Goal: Transaction & Acquisition: Obtain resource

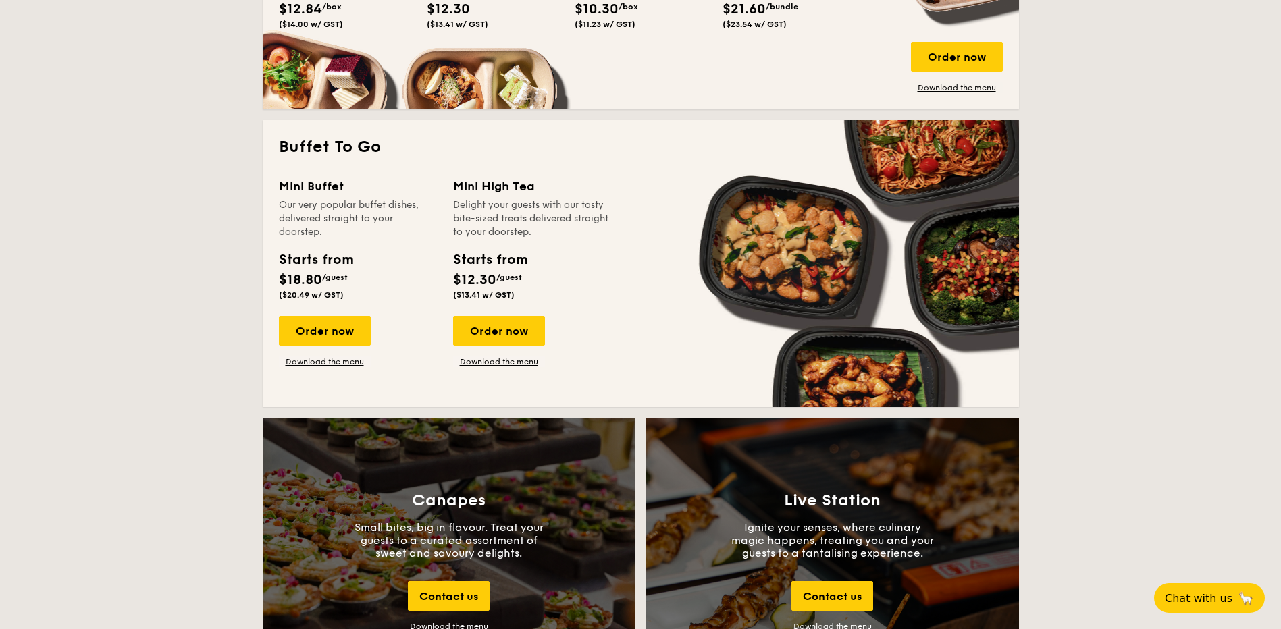
scroll to position [1126, 0]
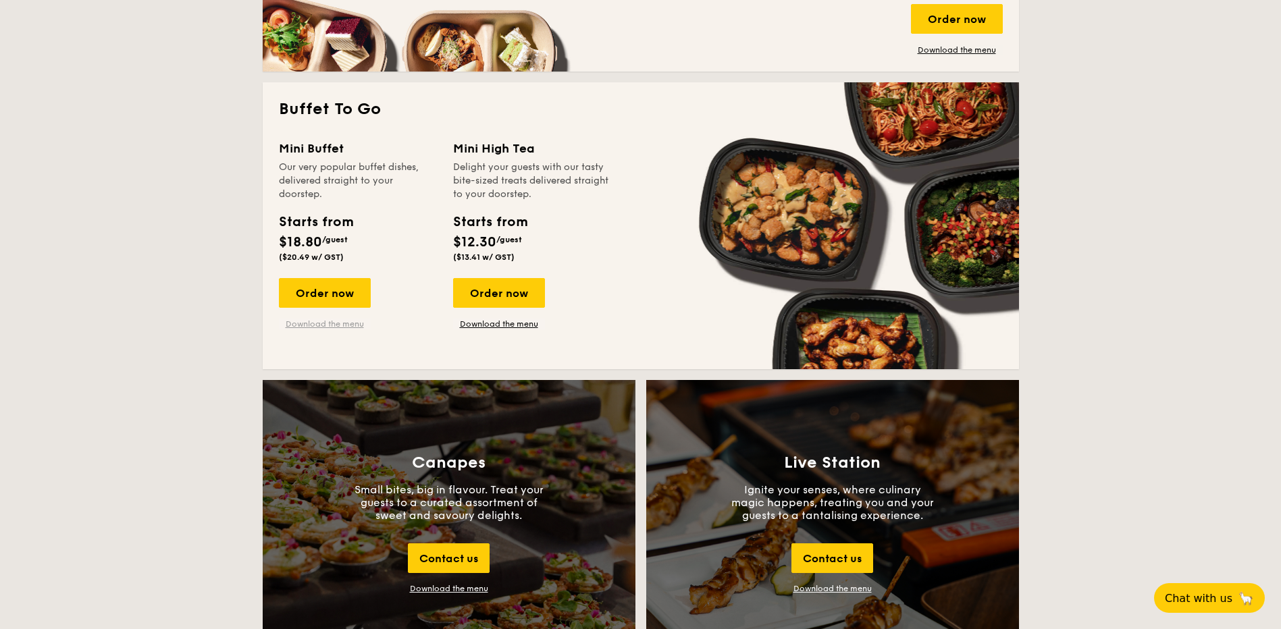
click at [330, 322] on link "Download the menu" at bounding box center [325, 324] width 92 height 11
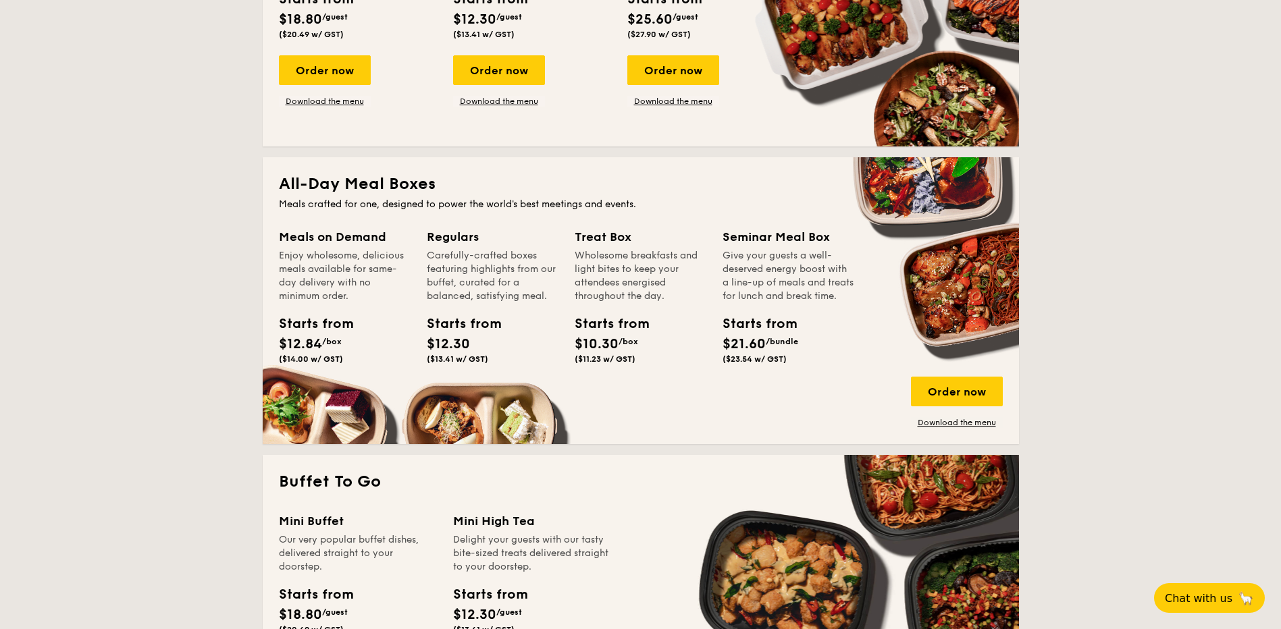
scroll to position [900, 0]
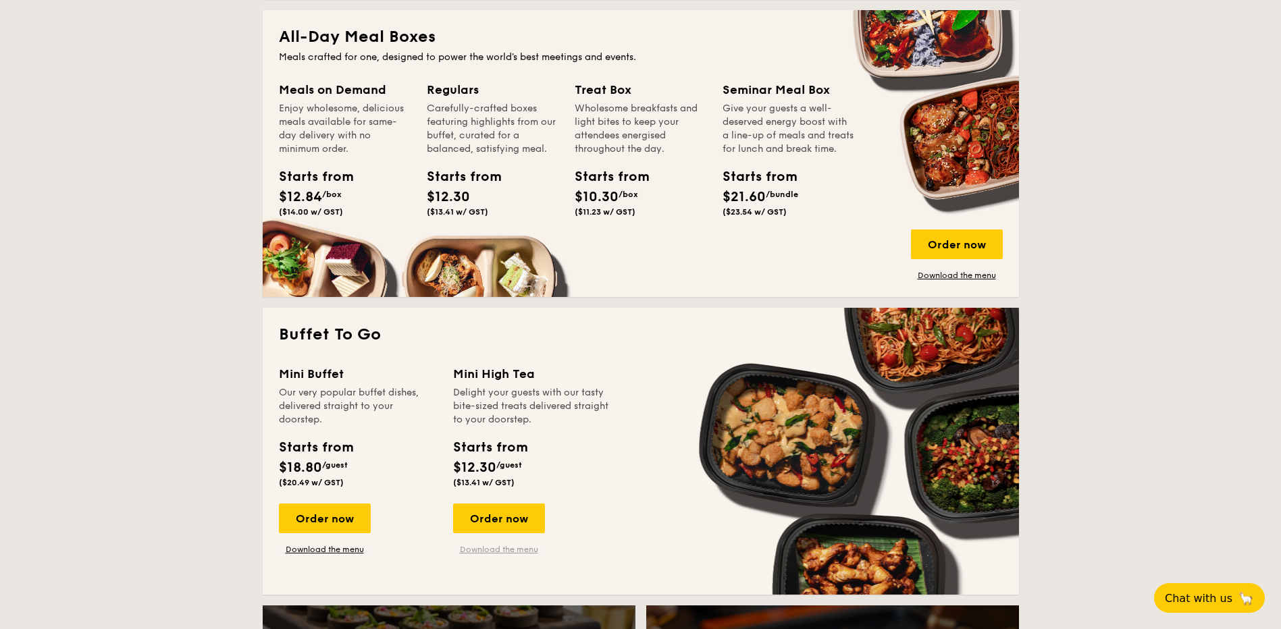
click at [486, 546] on link "Download the menu" at bounding box center [499, 549] width 92 height 11
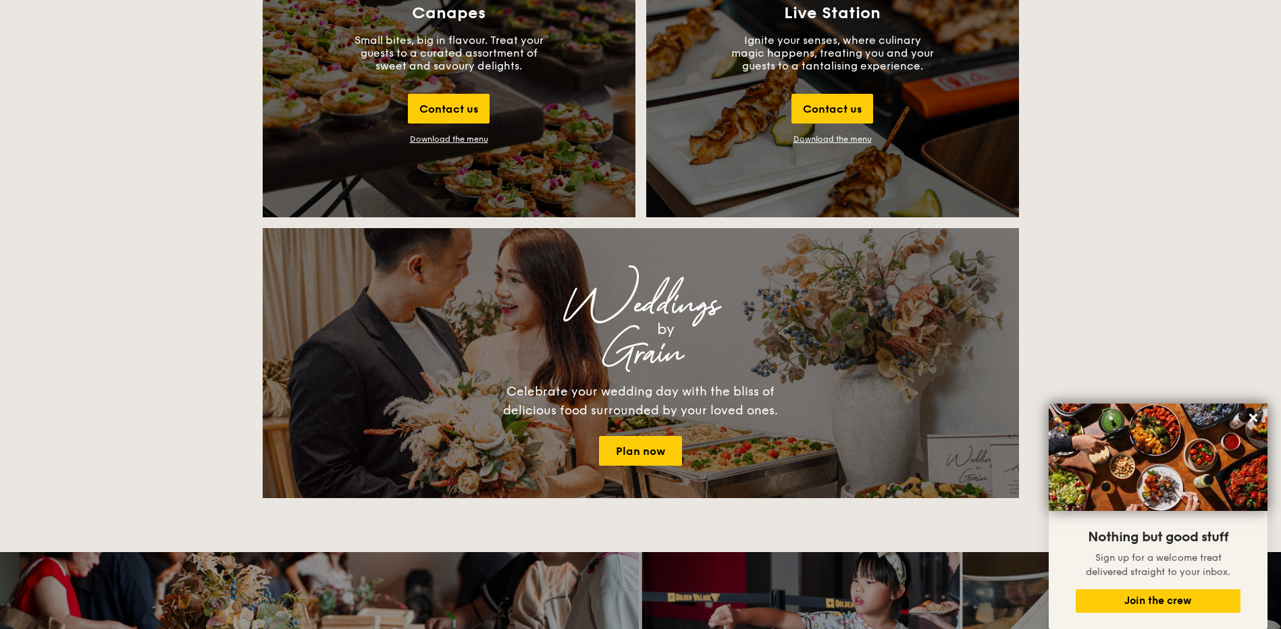
scroll to position [1350, 0]
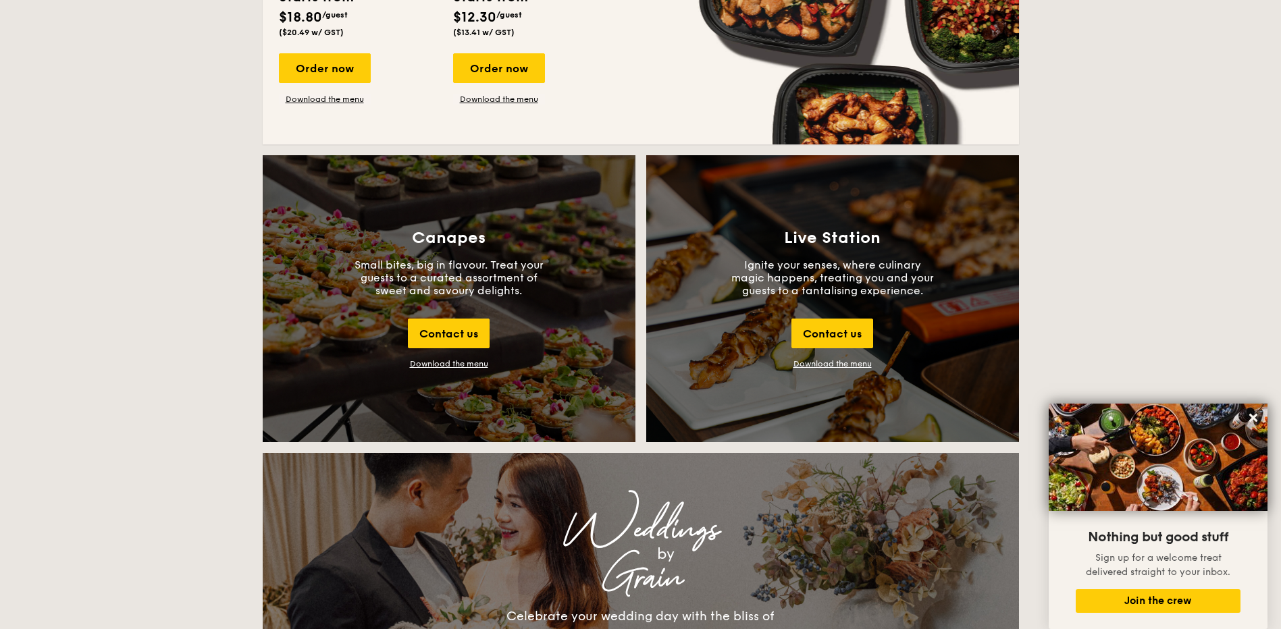
click at [439, 361] on div "Download the menu" at bounding box center [449, 363] width 78 height 9
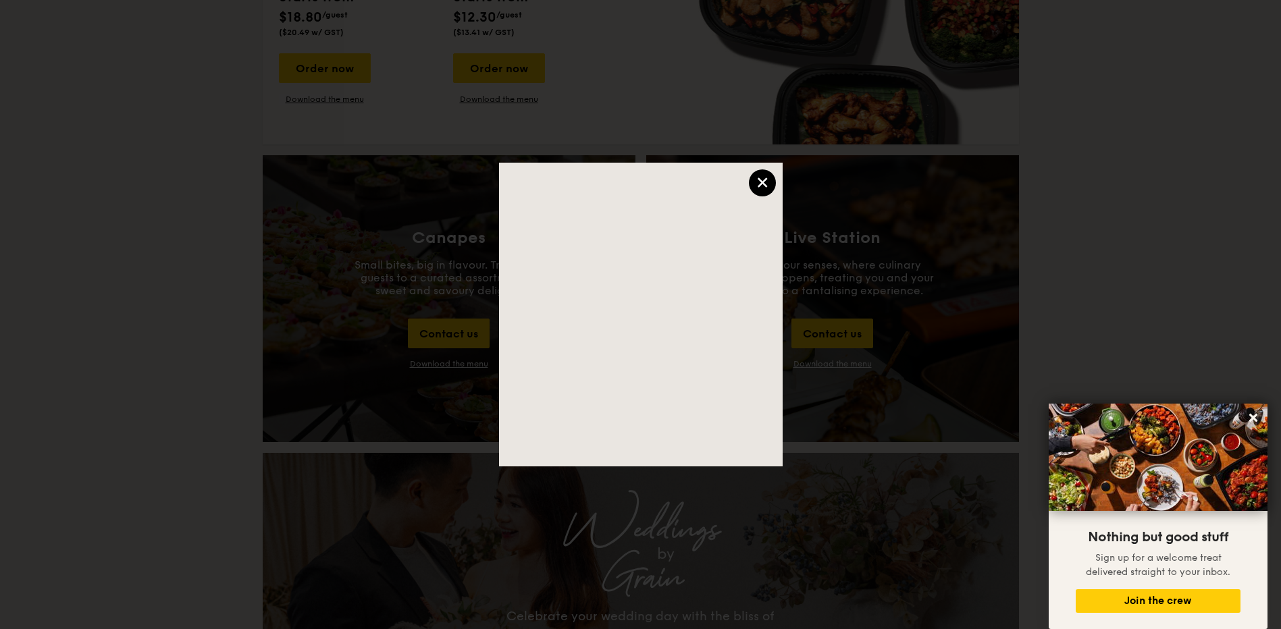
click at [768, 183] on div "×" at bounding box center [762, 182] width 27 height 27
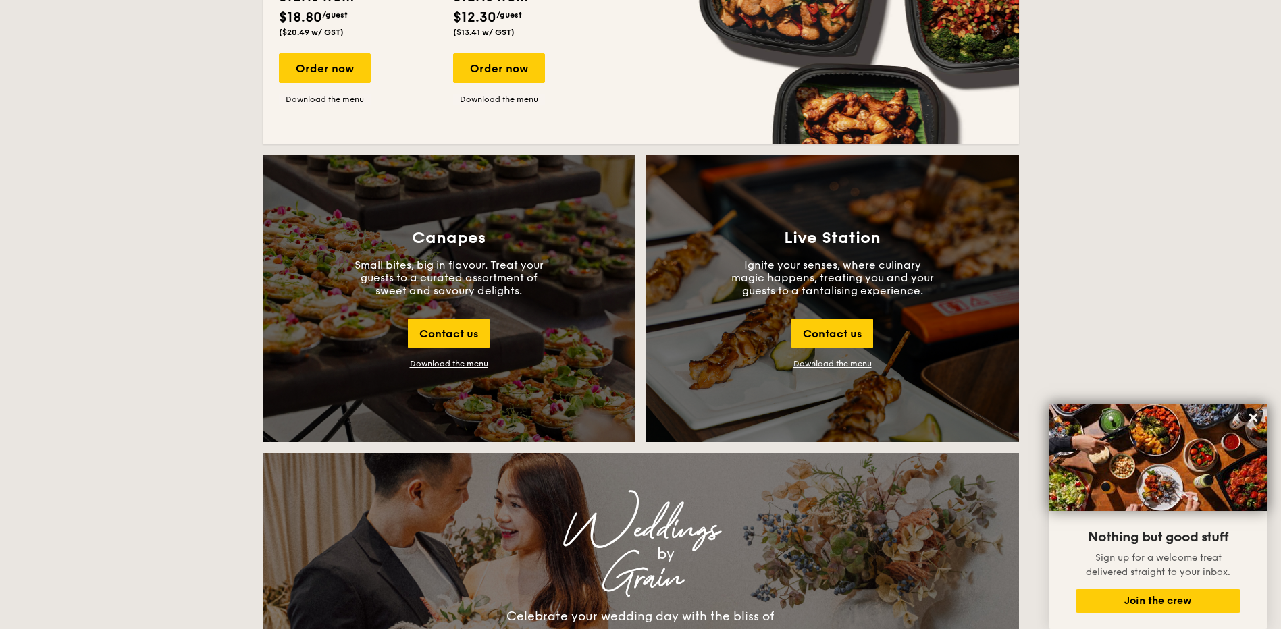
click at [477, 357] on div "Canapes Small bites, big in flavour. Treat your guests to a curated assortment …" at bounding box center [449, 298] width 373 height 287
click at [475, 361] on div "Download the menu" at bounding box center [449, 363] width 78 height 9
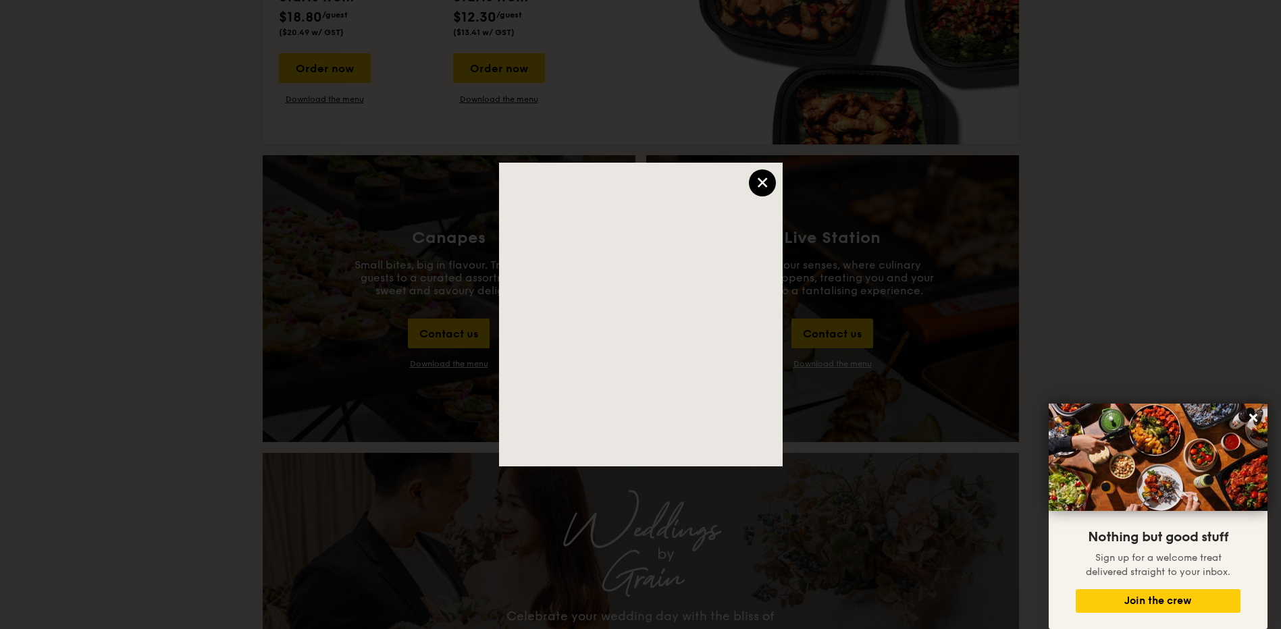
click at [754, 188] on div "×" at bounding box center [762, 182] width 27 height 27
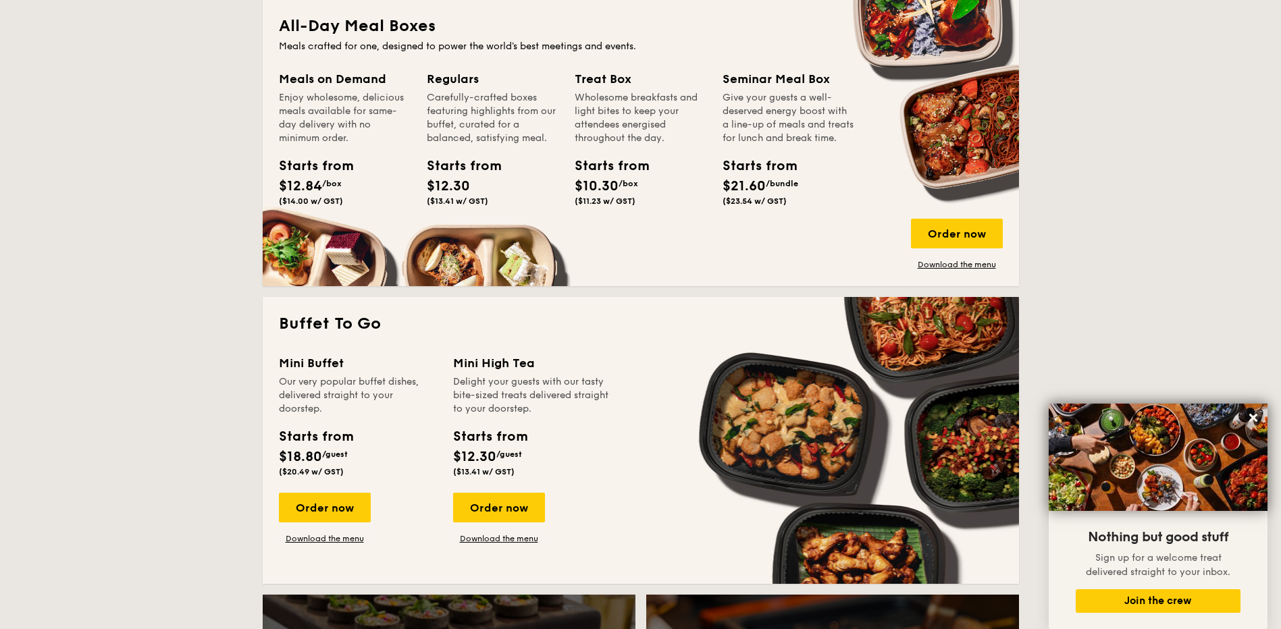
scroll to position [900, 0]
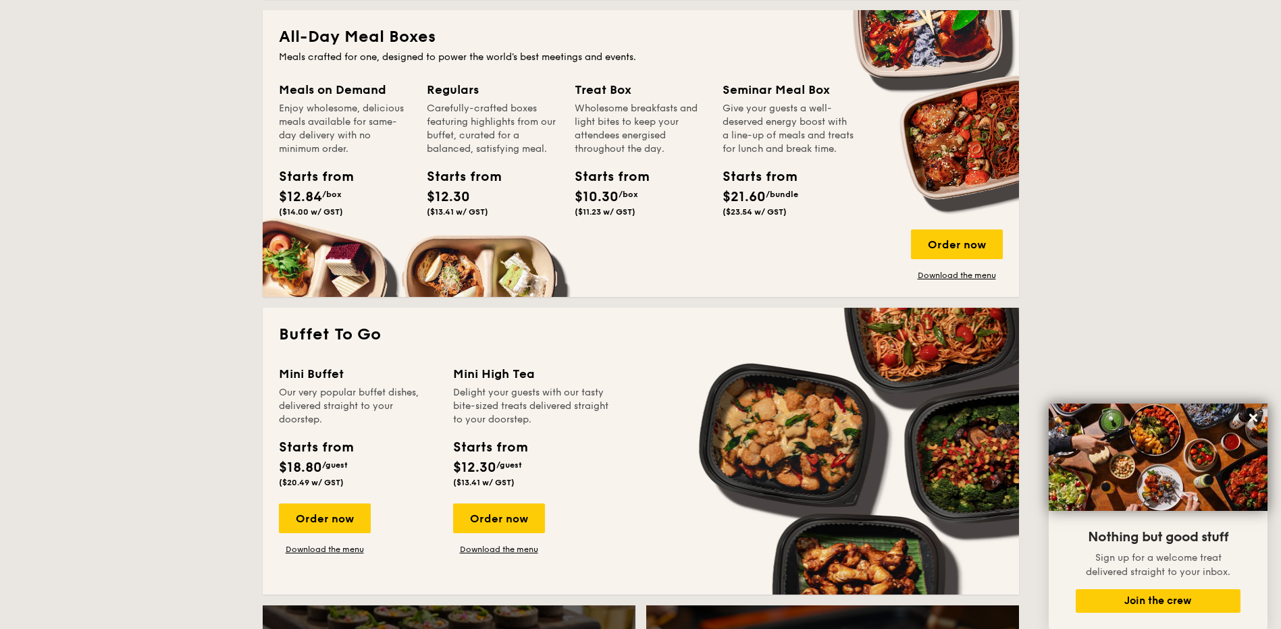
click at [321, 544] on div "Order now Download the menu" at bounding box center [325, 529] width 92 height 51
click at [341, 515] on div "Order now" at bounding box center [325, 519] width 92 height 30
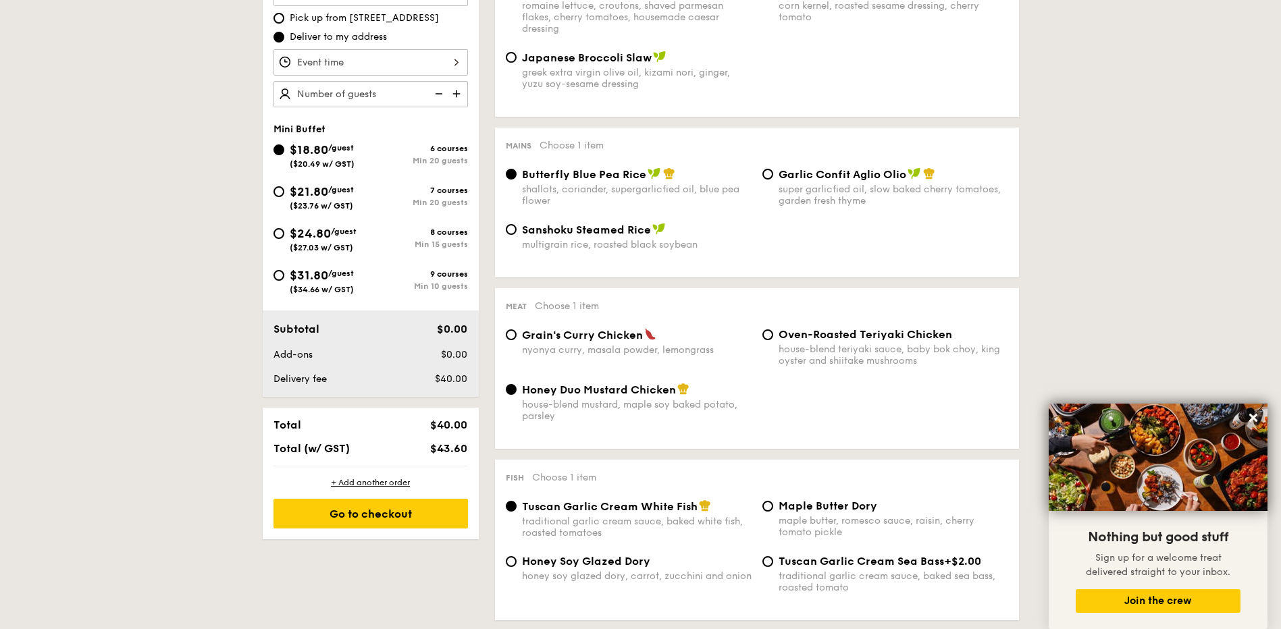
scroll to position [450, 0]
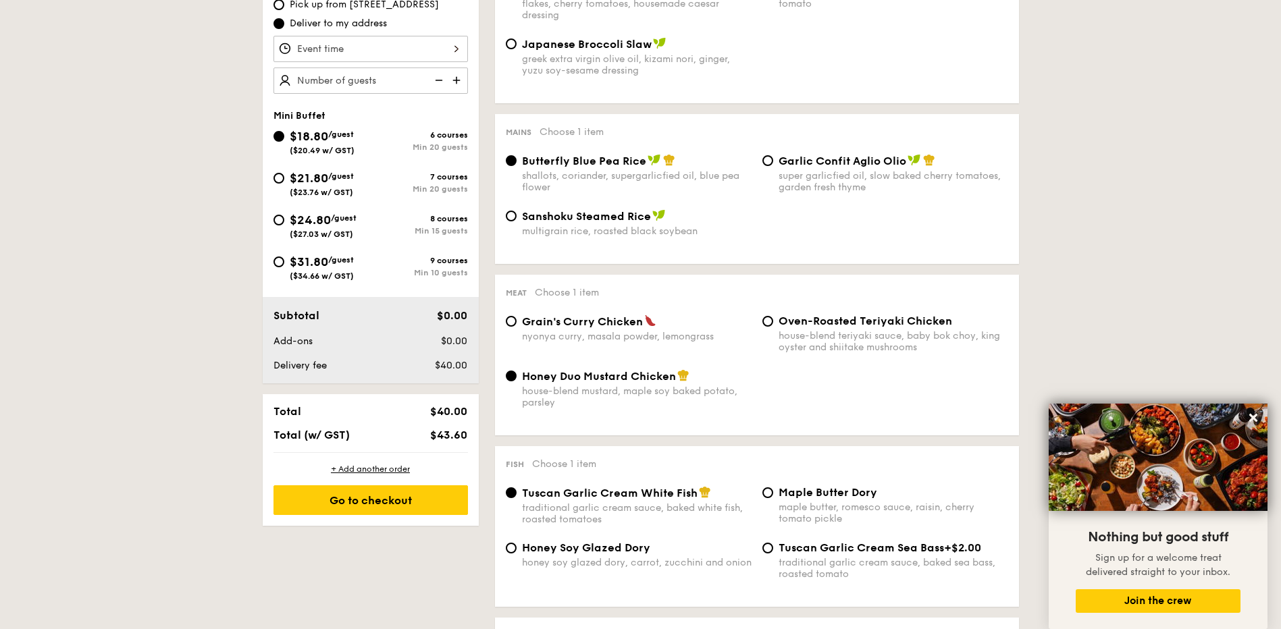
scroll to position [2376, 0]
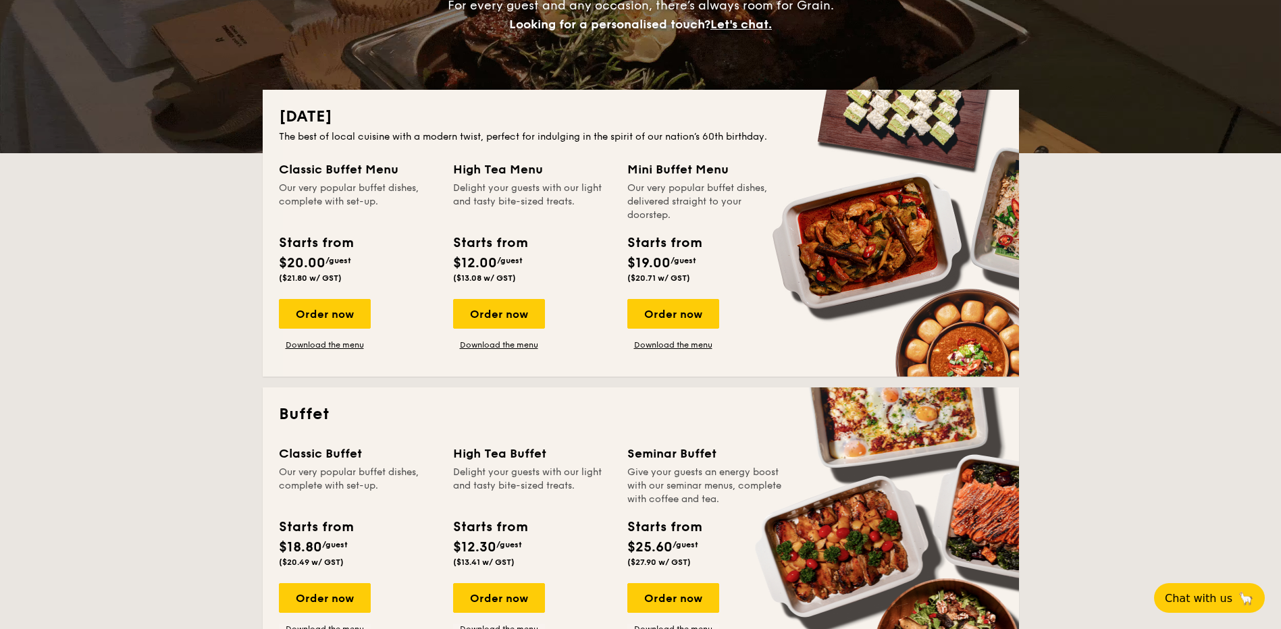
scroll to position [450, 0]
